Goal: Task Accomplishment & Management: Manage account settings

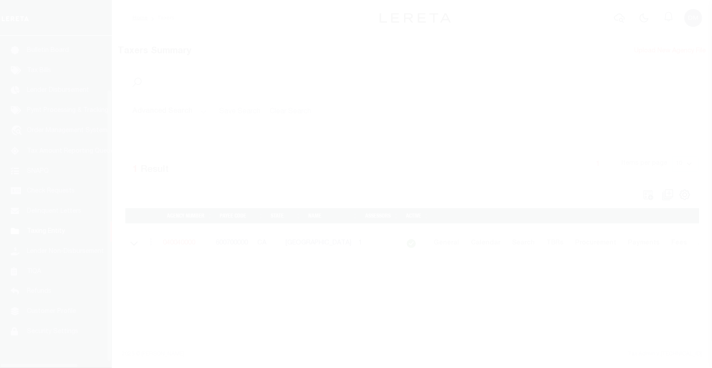
scroll to position [64, 0]
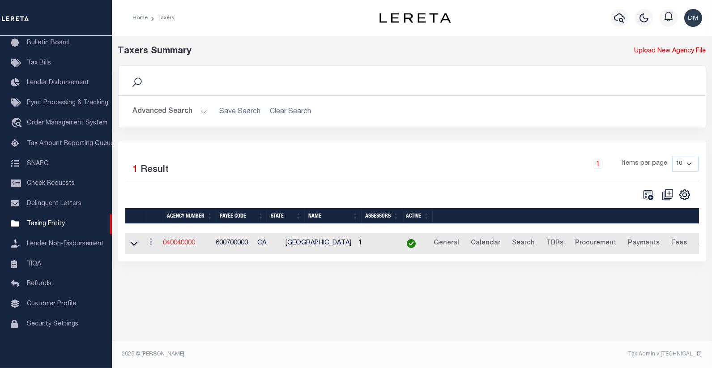
click at [187, 242] on link "040040000" at bounding box center [179, 243] width 32 height 6
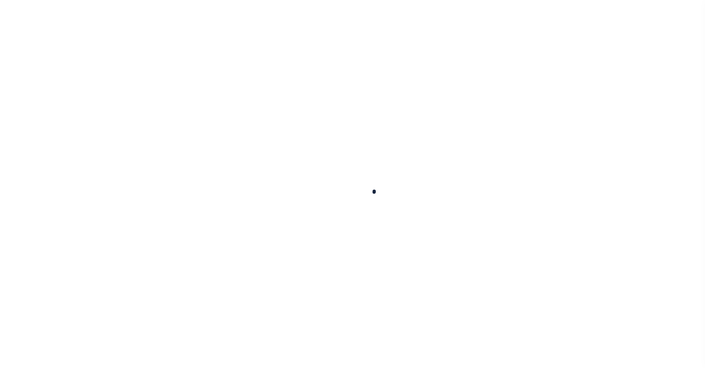
select select
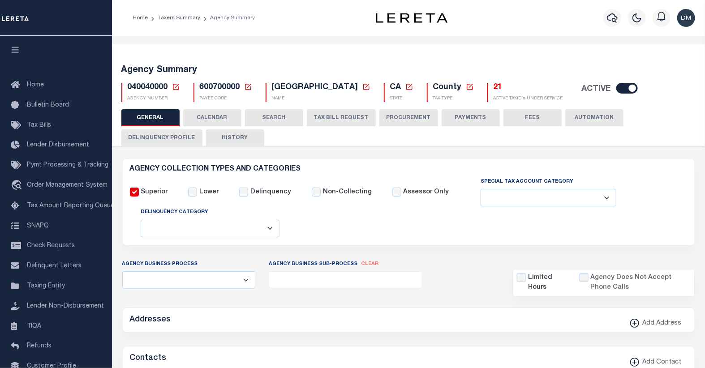
checkbox input "false"
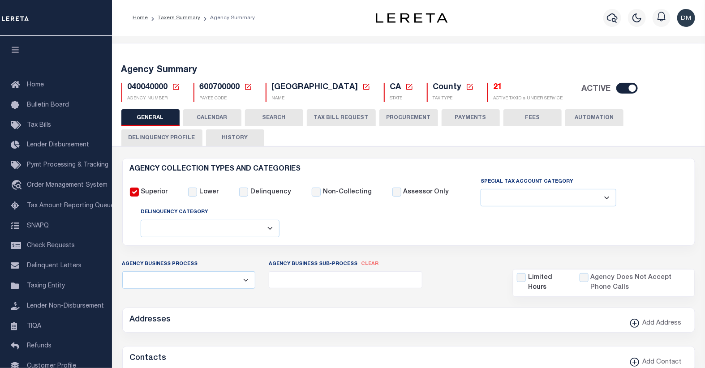
type input "600700000"
